Goal: Task Accomplishment & Management: Use online tool/utility

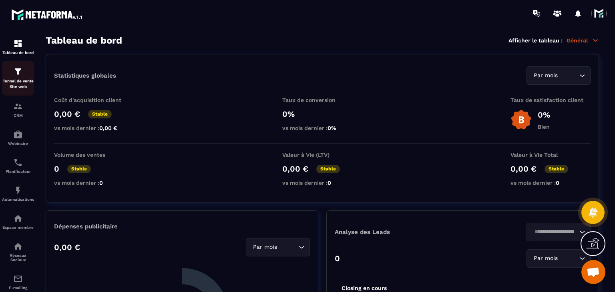
click at [20, 88] on p "Tunnel de vente Site web" at bounding box center [18, 83] width 32 height 11
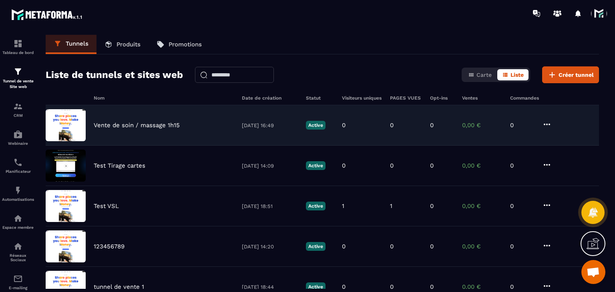
click at [181, 123] on div "Vente de soin / massage 1h15" at bounding box center [164, 125] width 140 height 7
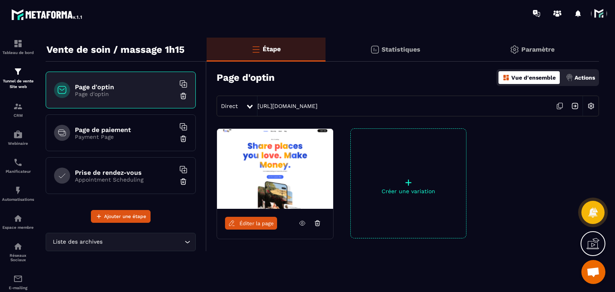
scroll to position [28, 0]
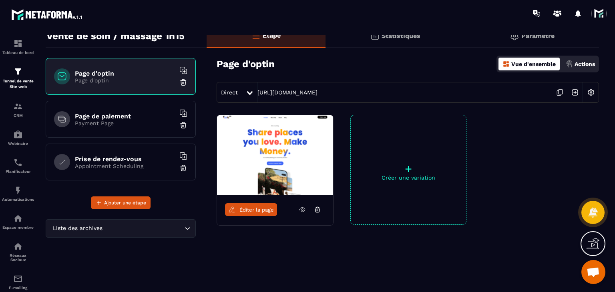
click at [115, 133] on div "Page de paiement Payment Page" at bounding box center [121, 119] width 150 height 37
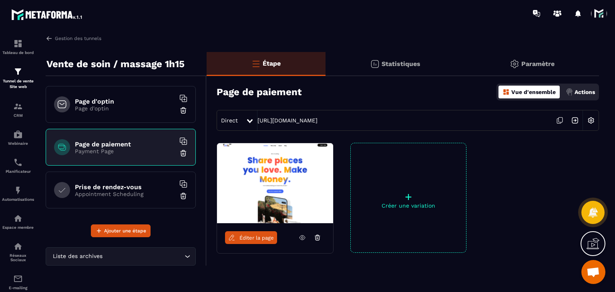
click at [252, 238] on span "Éditer la page" at bounding box center [256, 238] width 34 height 6
